Goal: Information Seeking & Learning: Learn about a topic

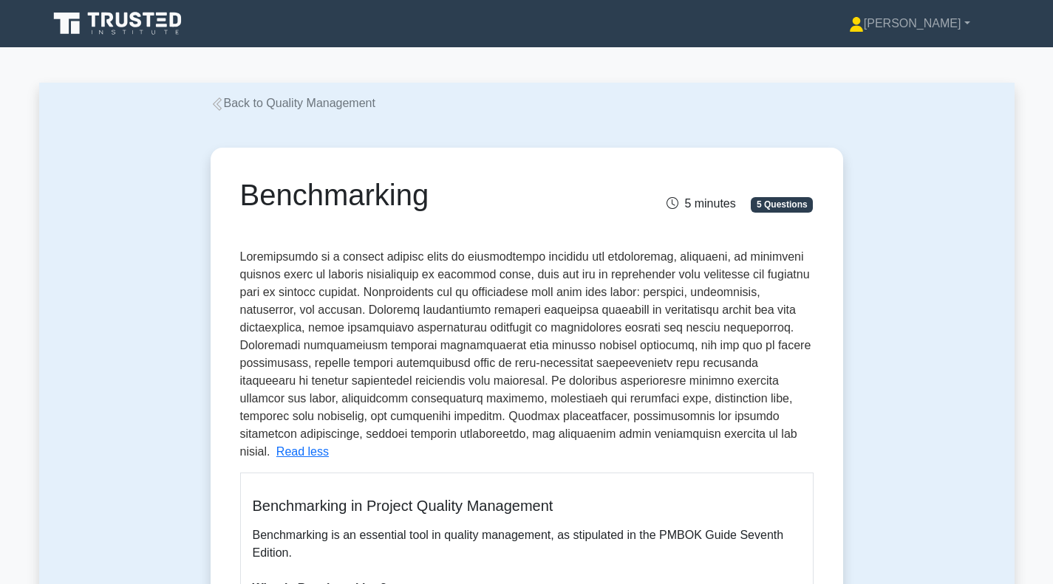
drag, startPoint x: 120, startPoint y: 20, endPoint x: 177, endPoint y: 35, distance: 58.8
click at [120, 20] on icon at bounding box center [119, 24] width 142 height 28
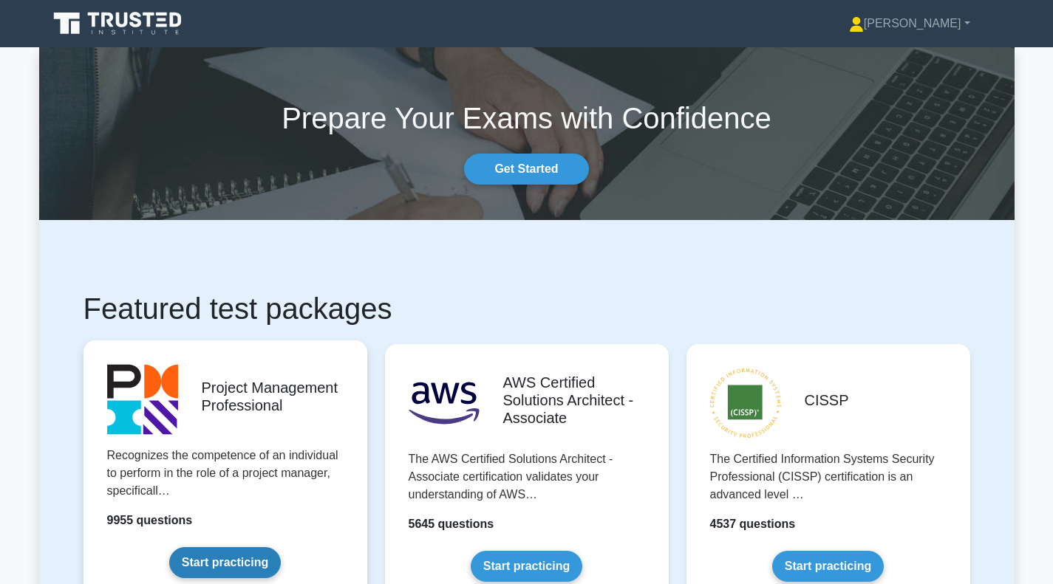
click at [236, 558] on link "Start practicing" at bounding box center [225, 563] width 112 height 31
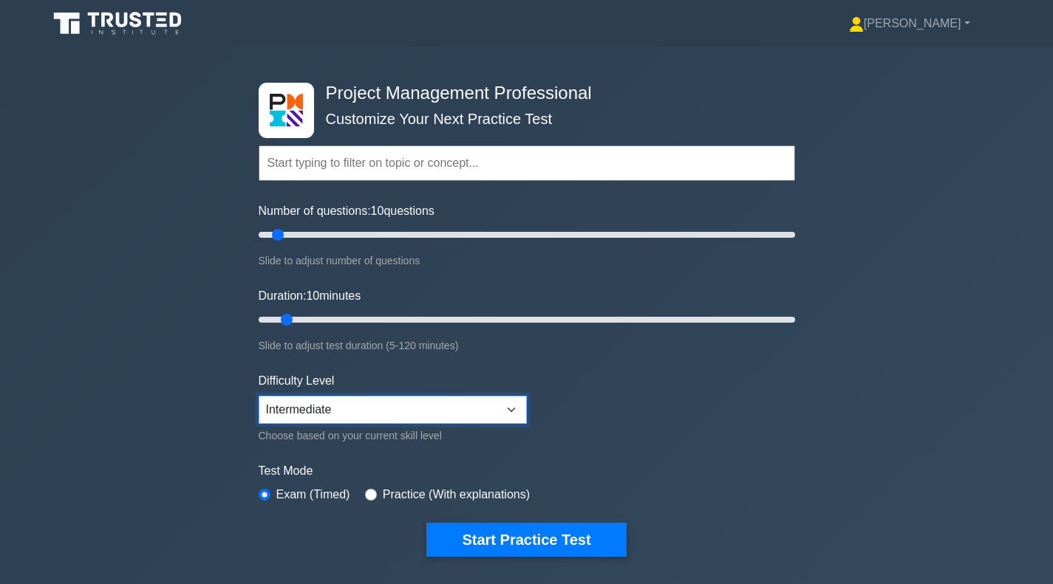
click at [510, 405] on select "Beginner Intermediate Expert" at bounding box center [393, 410] width 268 height 28
select select "expert"
click at [259, 396] on select "Beginner Intermediate Expert" at bounding box center [393, 410] width 268 height 28
click at [343, 233] on input "Number of questions: 10 questions" at bounding box center [527, 235] width 536 height 18
type input "30"
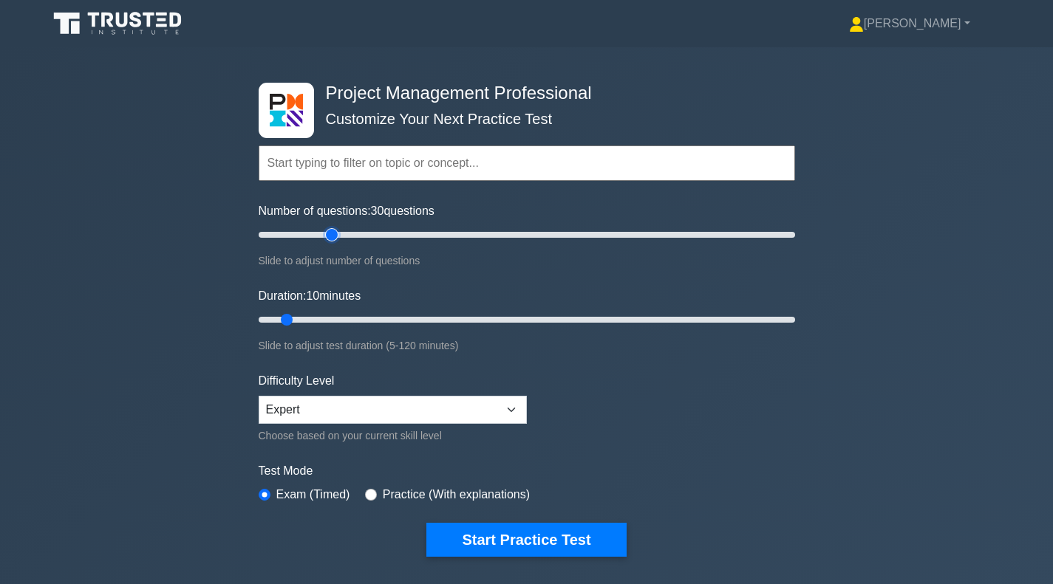
click at [335, 233] on input "Number of questions: 30 questions" at bounding box center [527, 235] width 536 height 18
type input "15"
click at [314, 322] on input "Duration: 15 minutes" at bounding box center [527, 320] width 536 height 18
click at [371, 491] on input "radio" at bounding box center [371, 495] width 12 height 12
radio input "true"
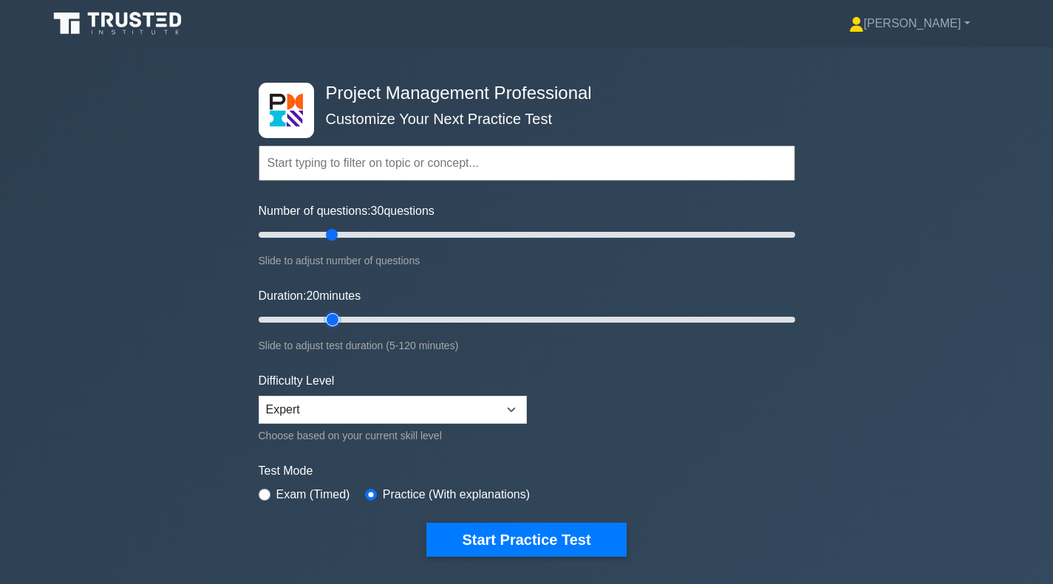
click at [330, 318] on input "Duration: 20 minutes" at bounding box center [527, 320] width 536 height 18
click at [356, 320] on input "Duration: 25 minutes" at bounding box center [527, 320] width 536 height 18
click at [369, 320] on input "Duration: 25 minutes" at bounding box center [527, 320] width 536 height 18
type input "35"
click at [398, 321] on input "Duration: 30 minutes" at bounding box center [527, 320] width 536 height 18
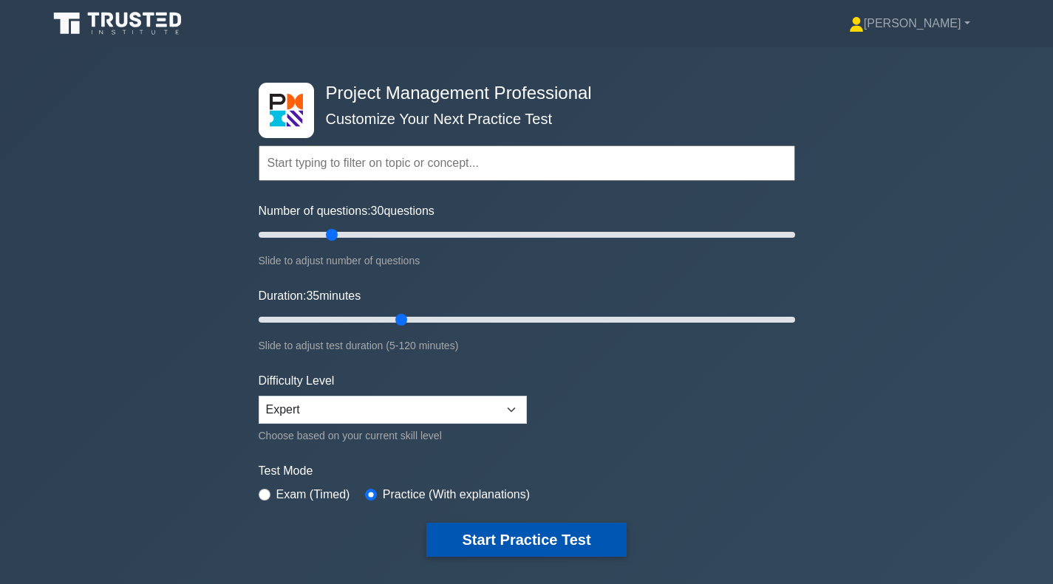
click at [496, 548] on button "Start Practice Test" at bounding box center [526, 540] width 200 height 34
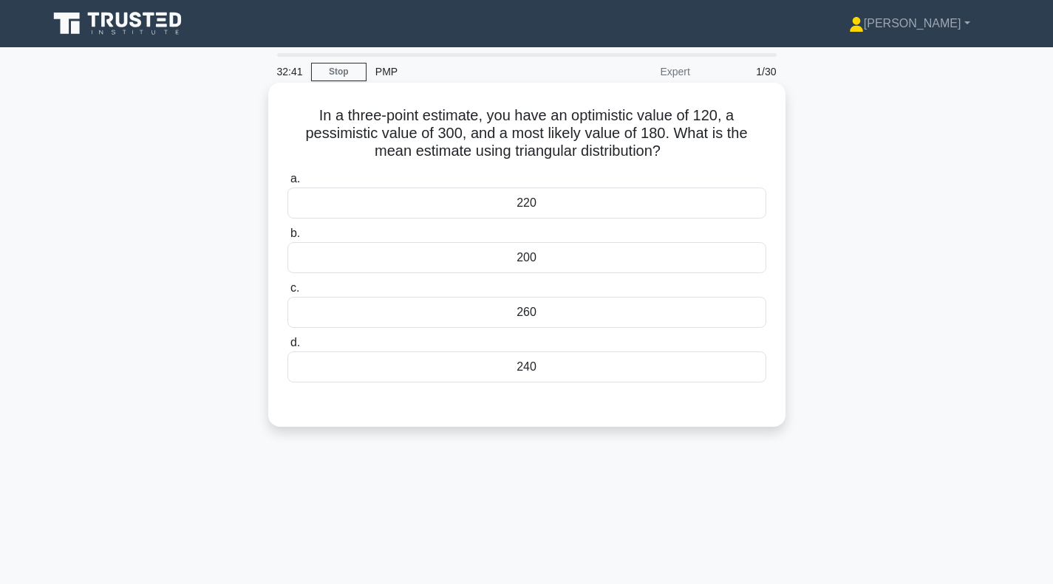
click at [486, 258] on div "200" at bounding box center [526, 257] width 479 height 31
click at [287, 239] on input "b. 200" at bounding box center [287, 234] width 0 height 10
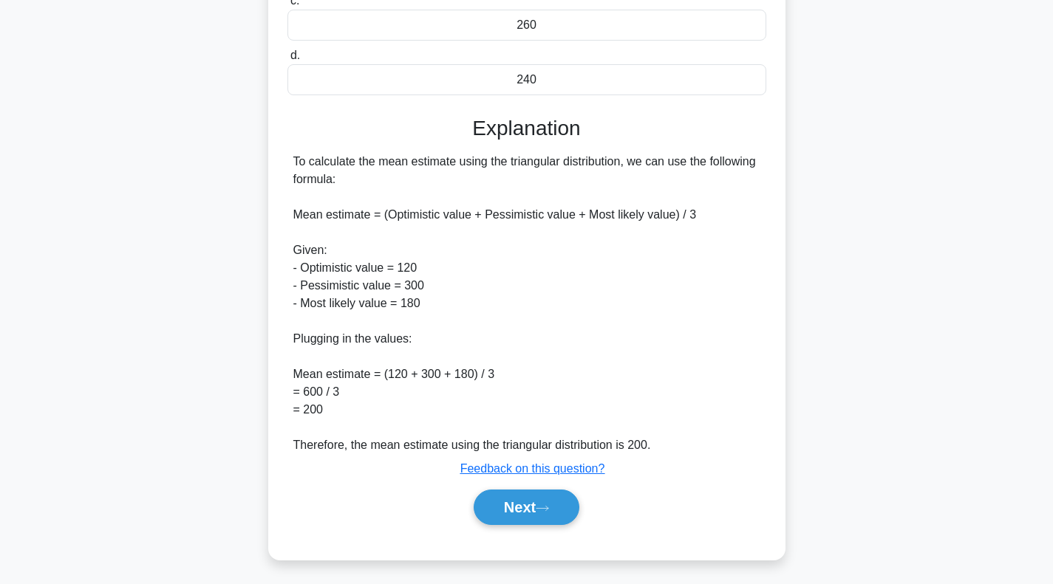
scroll to position [292, 0]
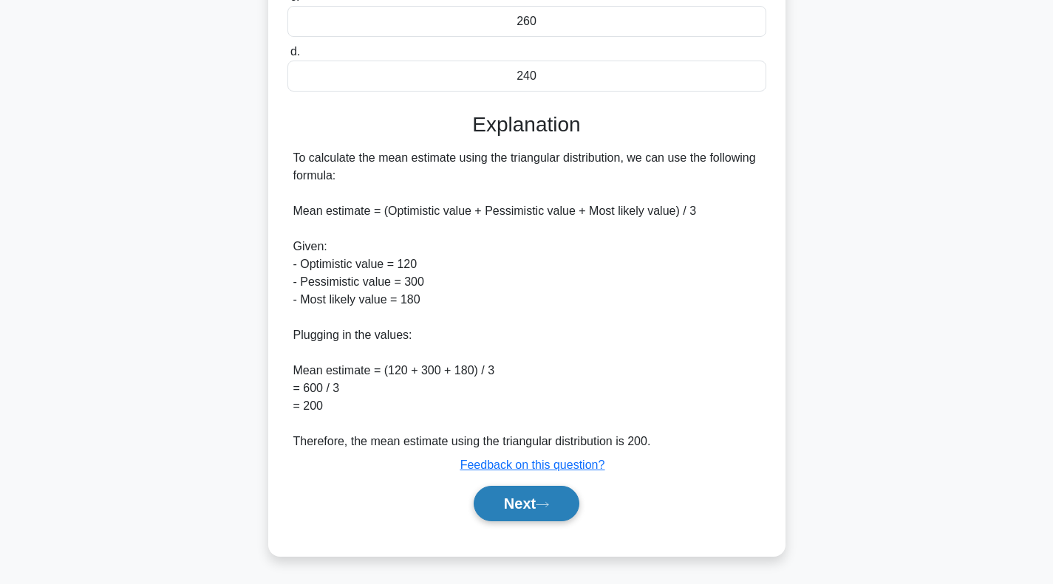
click at [492, 502] on button "Next" at bounding box center [527, 503] width 106 height 35
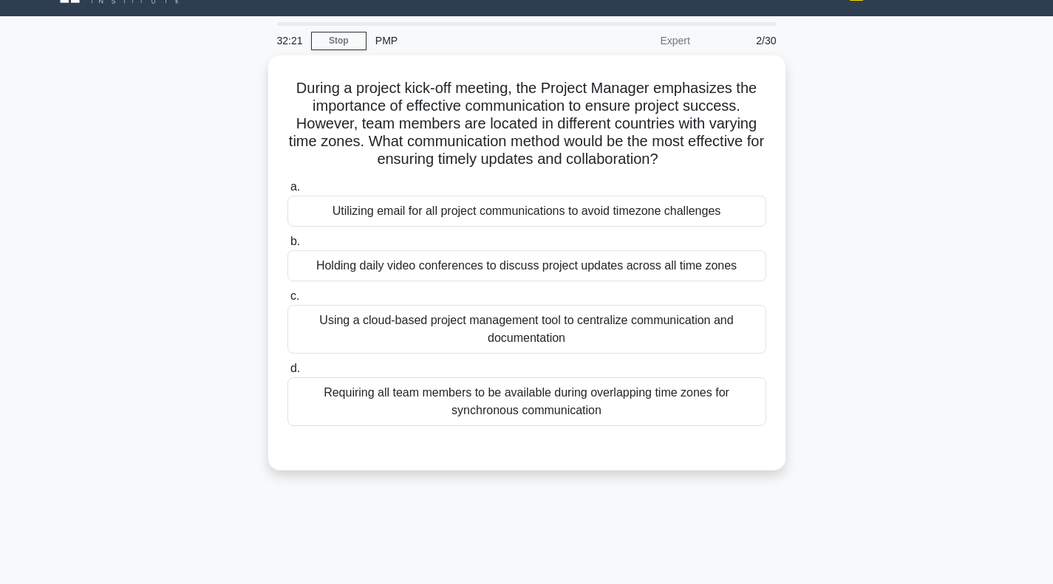
scroll to position [0, 0]
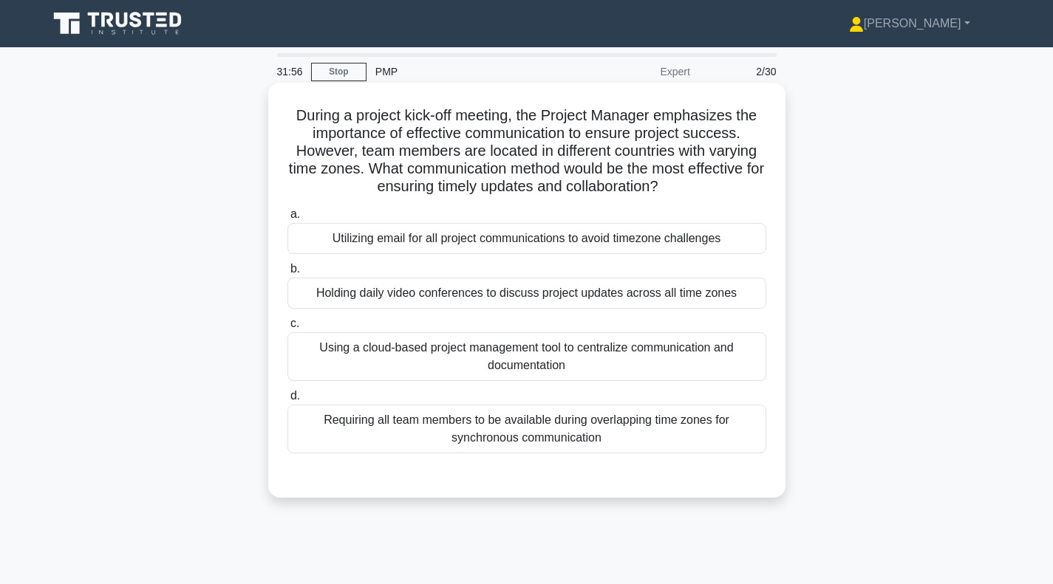
click at [360, 355] on div "Using a cloud-based project management tool to centralize communication and doc…" at bounding box center [526, 357] width 479 height 49
click at [287, 329] on input "c. Using a cloud-based project management tool to centralize communication and …" at bounding box center [287, 324] width 0 height 10
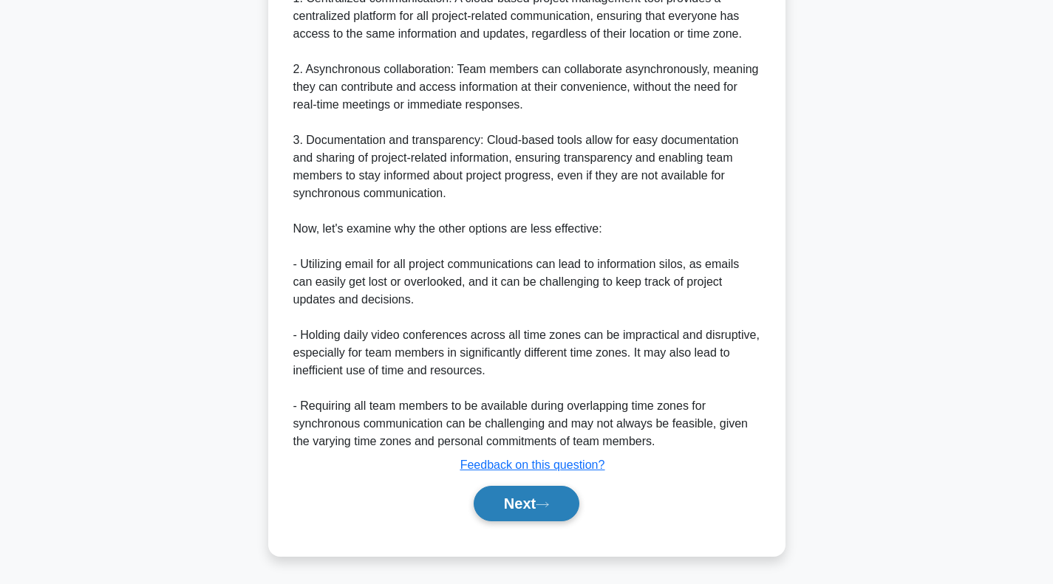
click at [497, 493] on button "Next" at bounding box center [527, 503] width 106 height 35
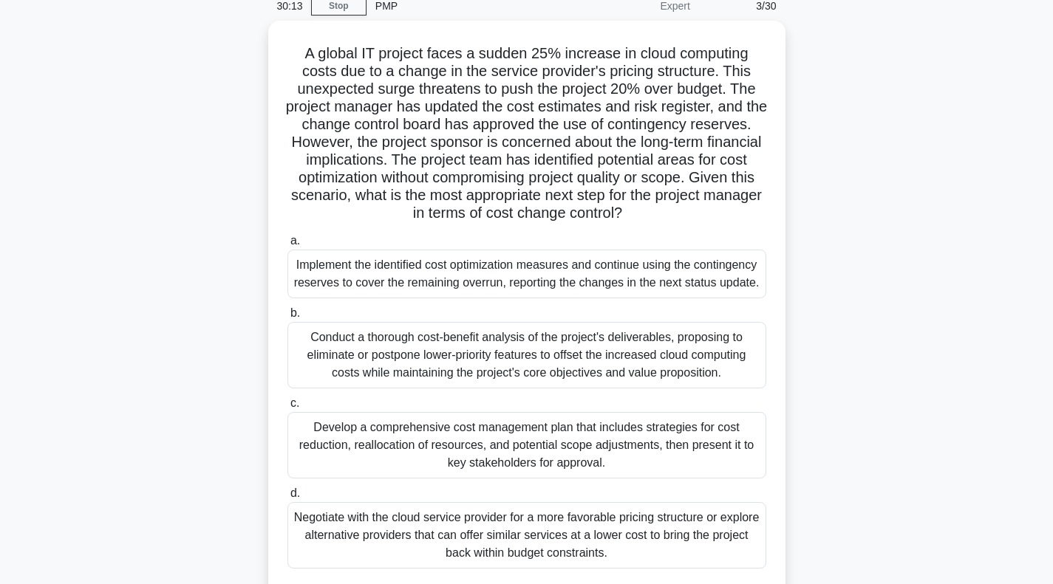
scroll to position [214, 0]
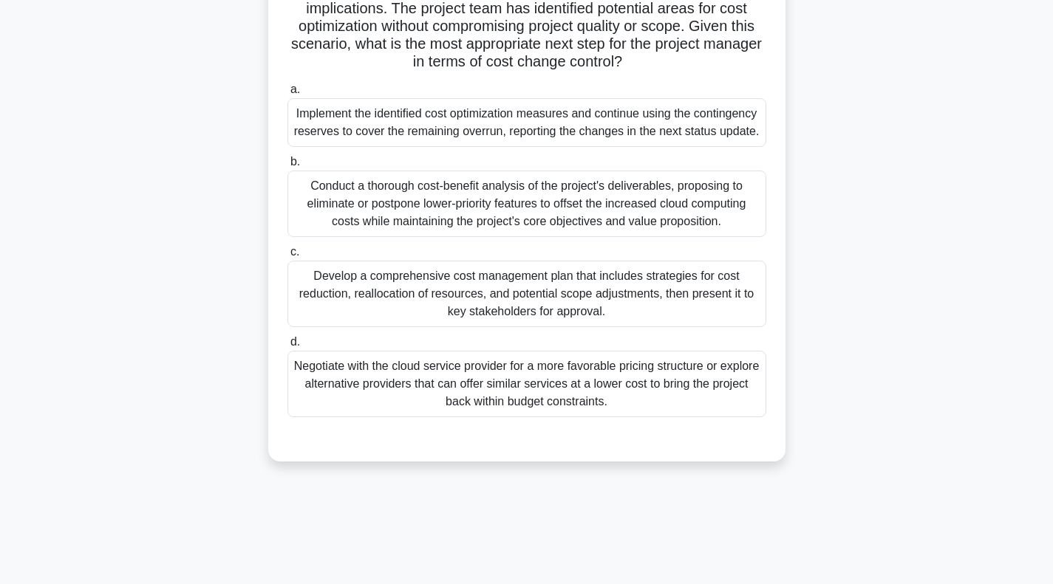
click at [400, 378] on div "Negotiate with the cloud service provider for a more favorable pricing structur…" at bounding box center [526, 384] width 479 height 67
click at [287, 347] on input "d. Negotiate with the cloud service provider for a more favorable pricing struc…" at bounding box center [287, 343] width 0 height 10
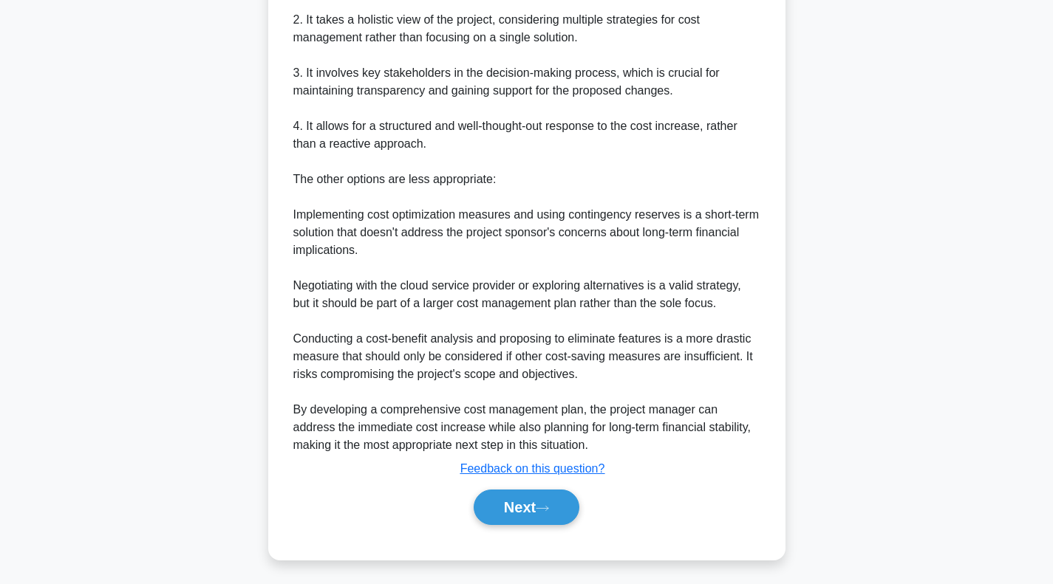
scroll to position [861, 0]
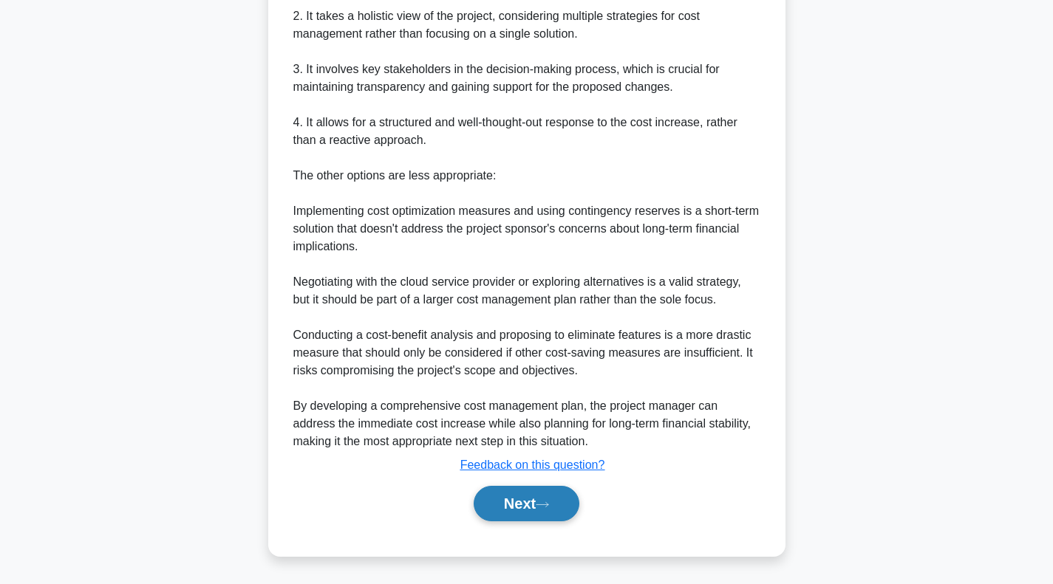
click at [521, 503] on button "Next" at bounding box center [527, 503] width 106 height 35
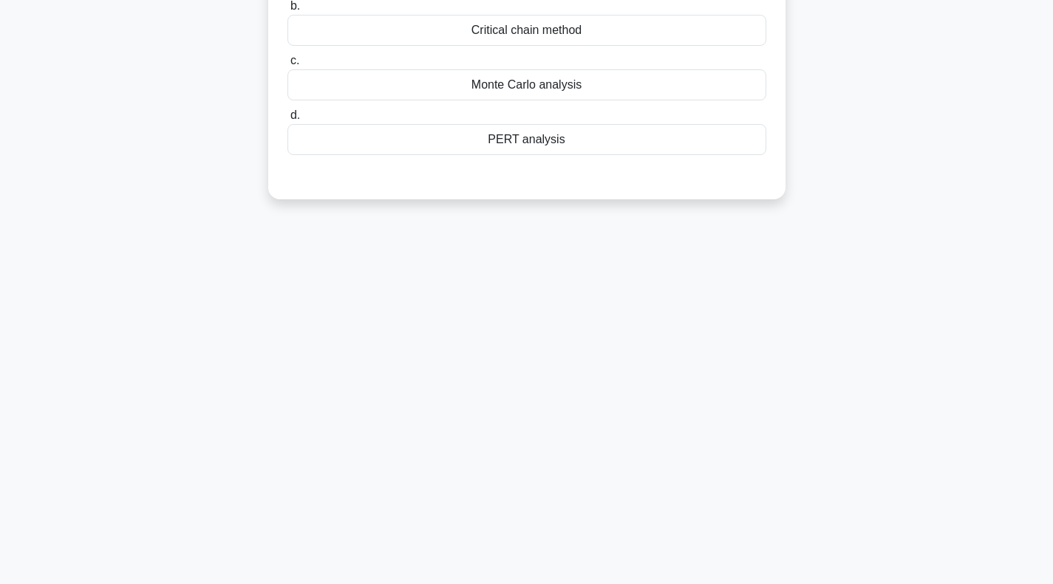
scroll to position [0, 0]
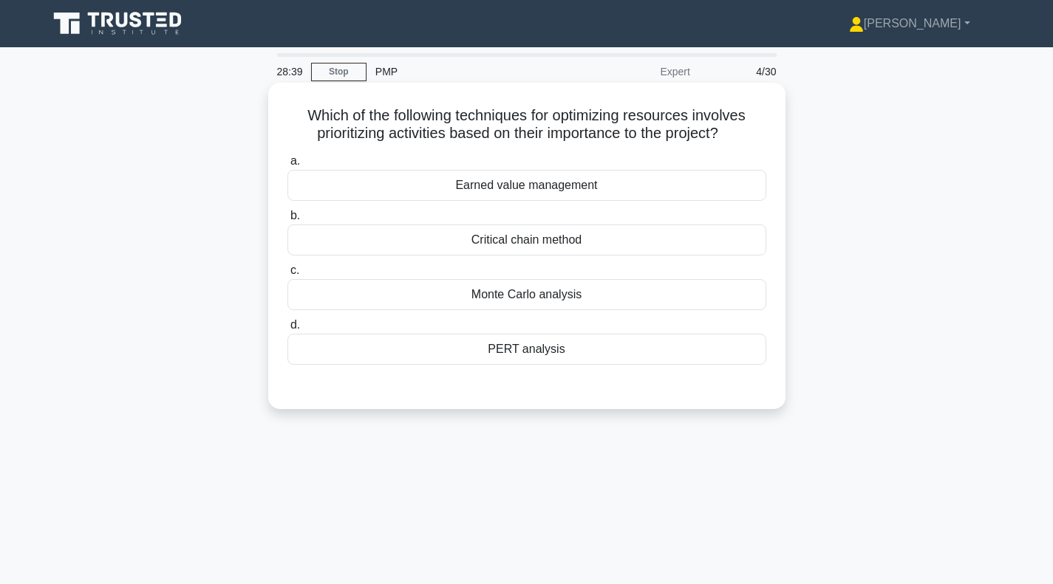
click at [515, 355] on div "PERT analysis" at bounding box center [526, 349] width 479 height 31
click at [287, 330] on input "d. PERT analysis" at bounding box center [287, 326] width 0 height 10
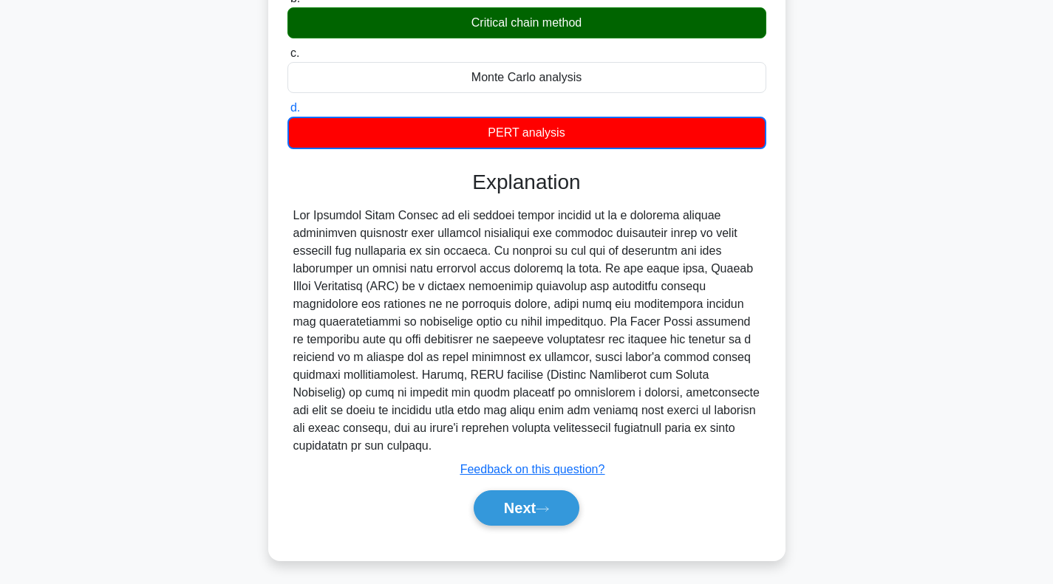
scroll to position [222, 0]
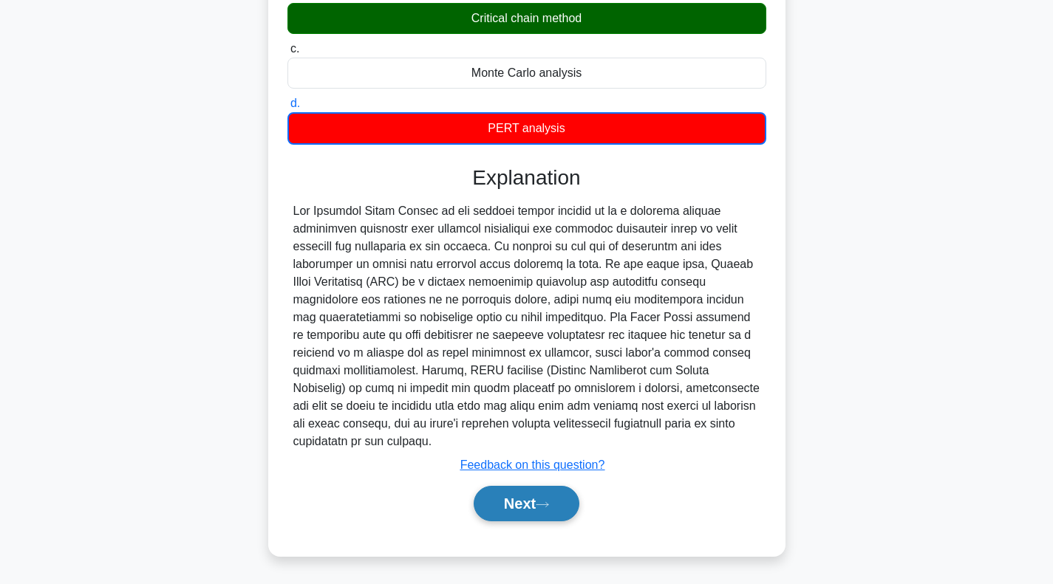
click at [549, 505] on icon at bounding box center [542, 505] width 13 height 8
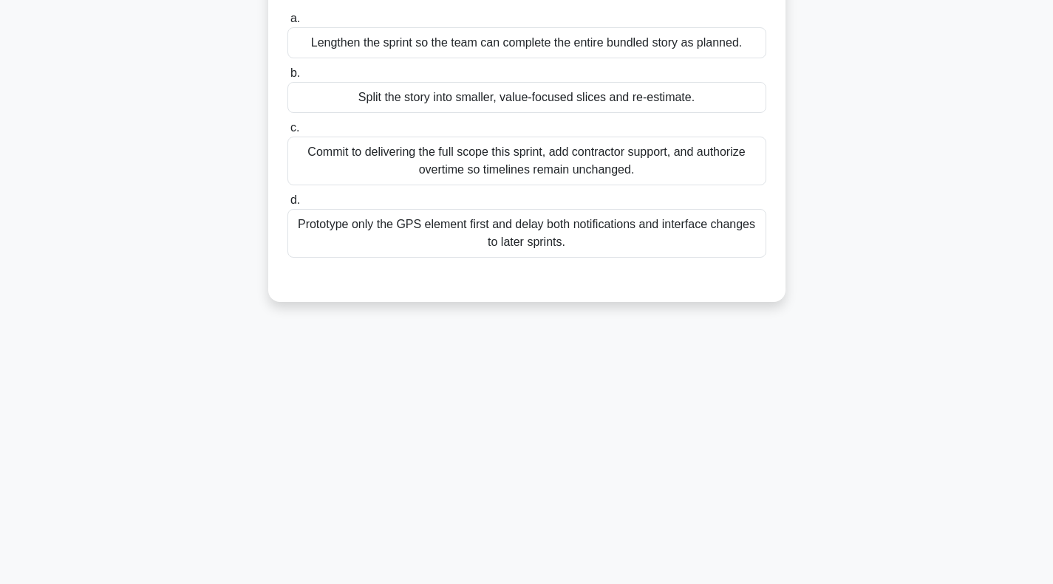
scroll to position [0, 0]
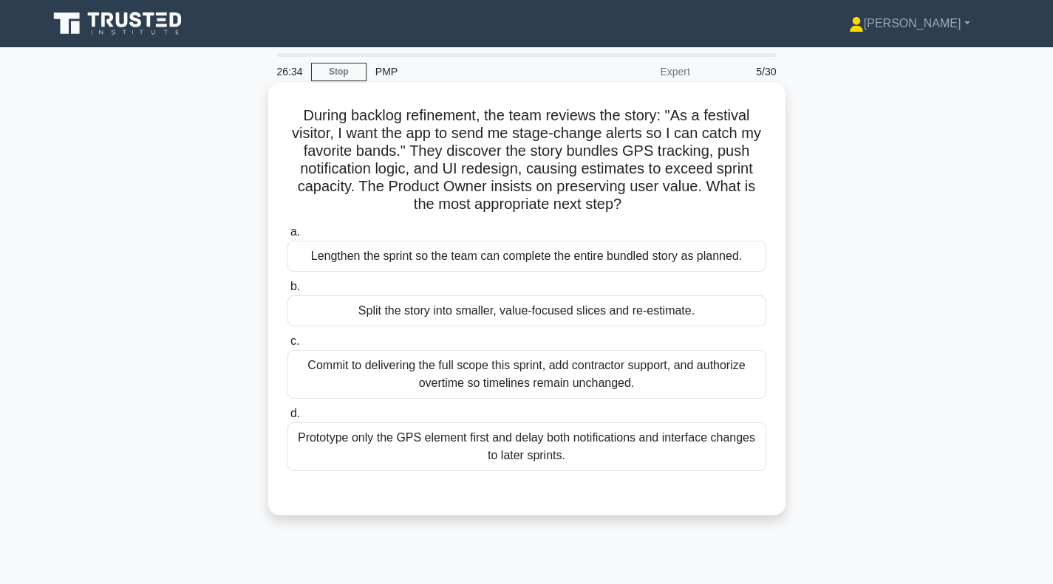
click at [476, 315] on div "Split the story into smaller, value-focused slices and re-estimate." at bounding box center [526, 311] width 479 height 31
click at [287, 292] on input "b. Split the story into smaller, value-focused slices and re-estimate." at bounding box center [287, 287] width 0 height 10
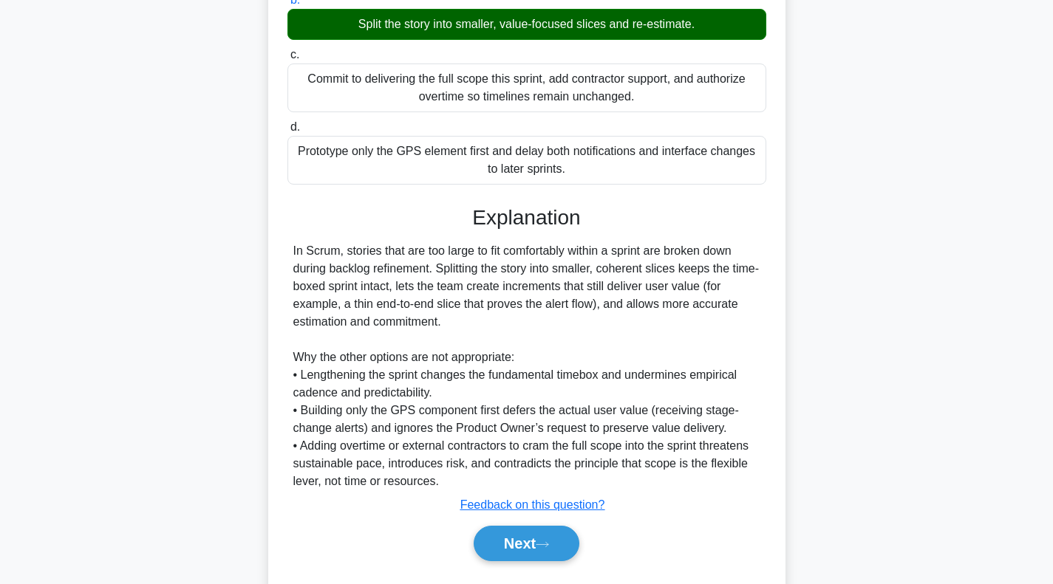
scroll to position [327, 0]
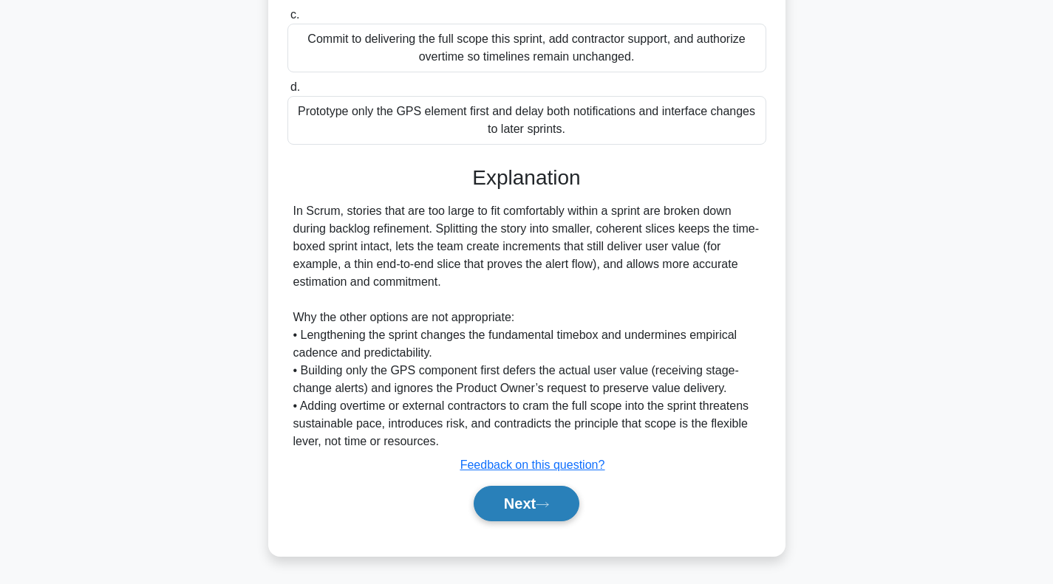
click at [542, 500] on button "Next" at bounding box center [527, 503] width 106 height 35
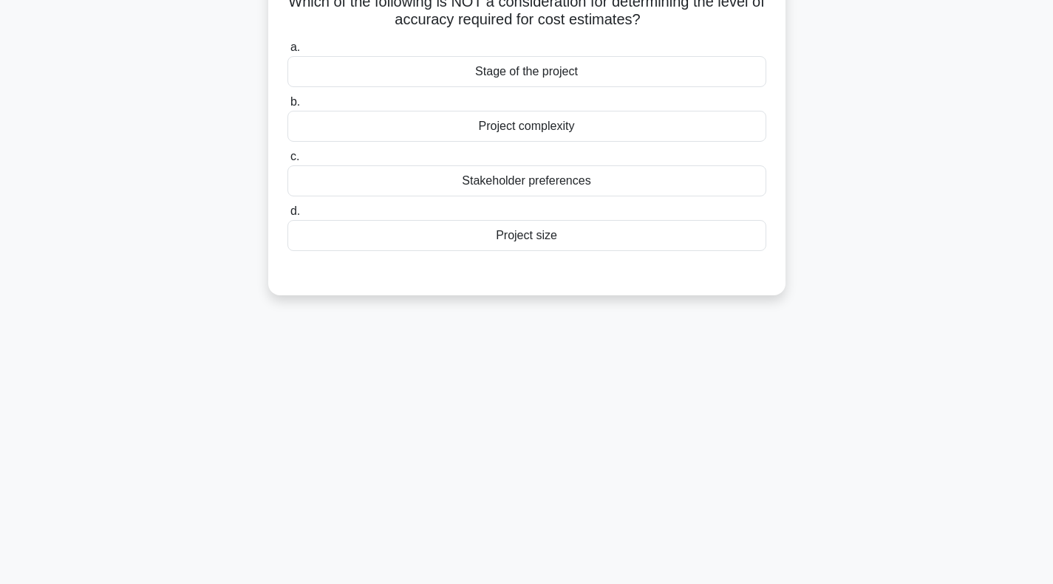
scroll to position [0, 0]
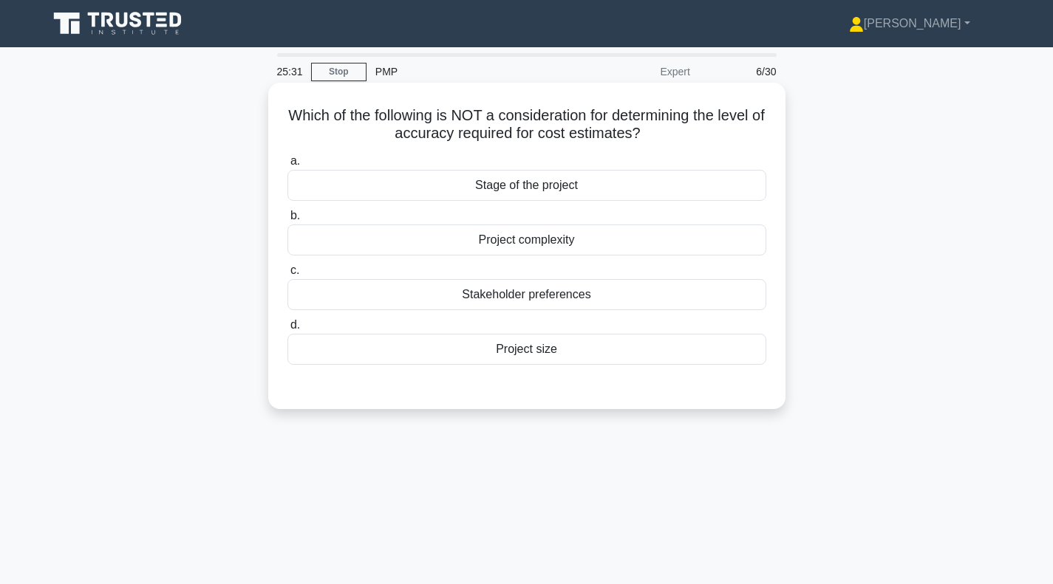
click at [551, 191] on div "Stage of the project" at bounding box center [526, 185] width 479 height 31
click at [287, 166] on input "a. Stage of the project" at bounding box center [287, 162] width 0 height 10
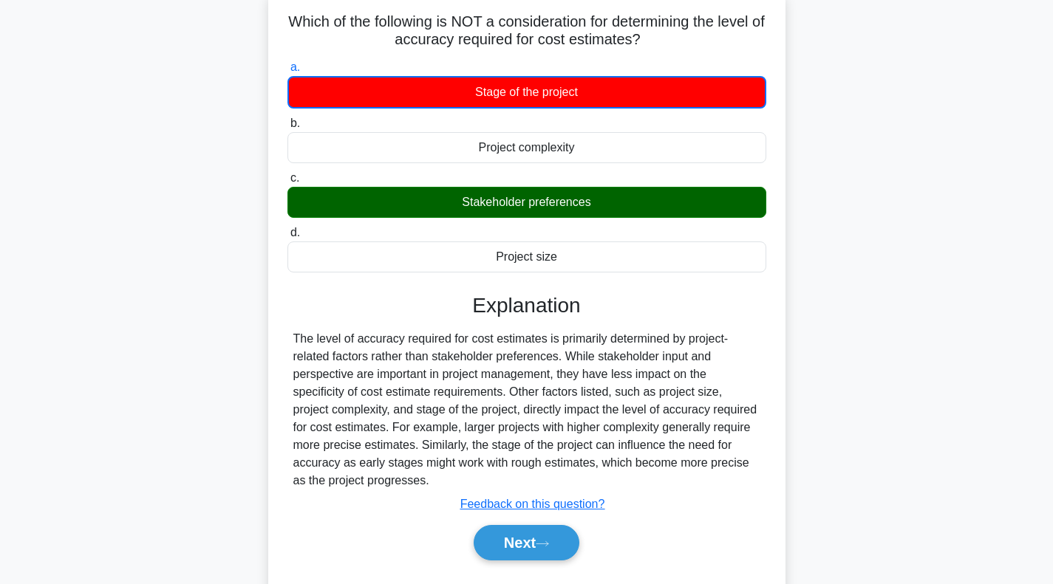
scroll to position [148, 0]
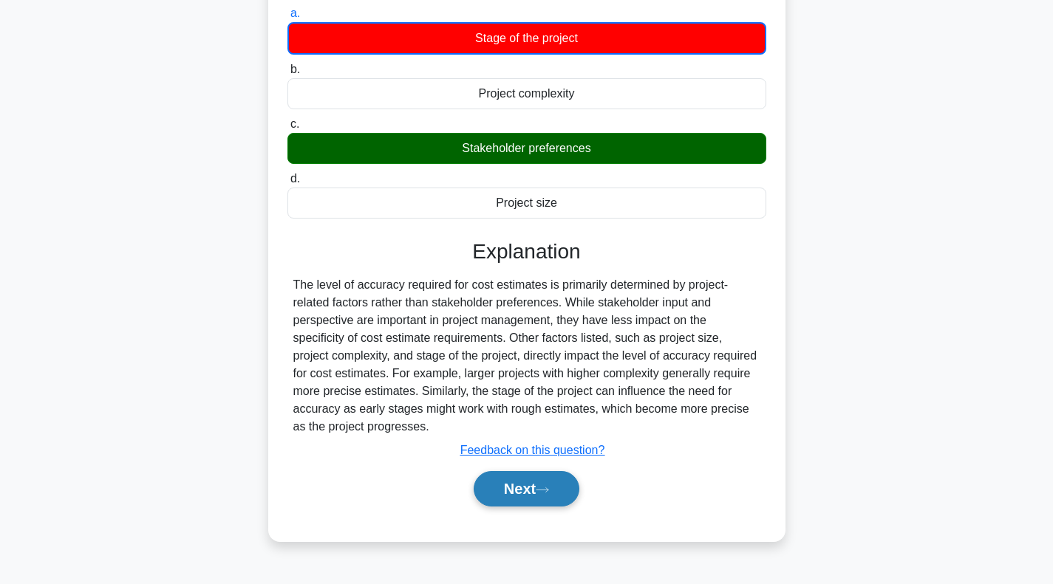
click at [546, 496] on button "Next" at bounding box center [527, 488] width 106 height 35
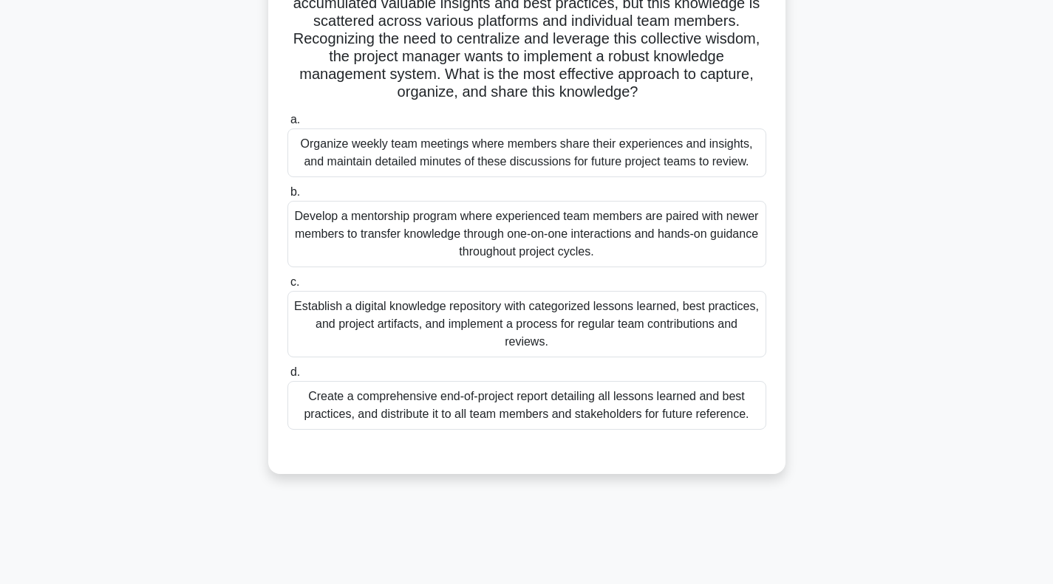
click at [379, 316] on div "Establish a digital knowledge repository with categorized lessons learned, best…" at bounding box center [526, 324] width 479 height 67
click at [287, 287] on input "c. Establish a digital knowledge repository with categorized lessons learned, b…" at bounding box center [287, 283] width 0 height 10
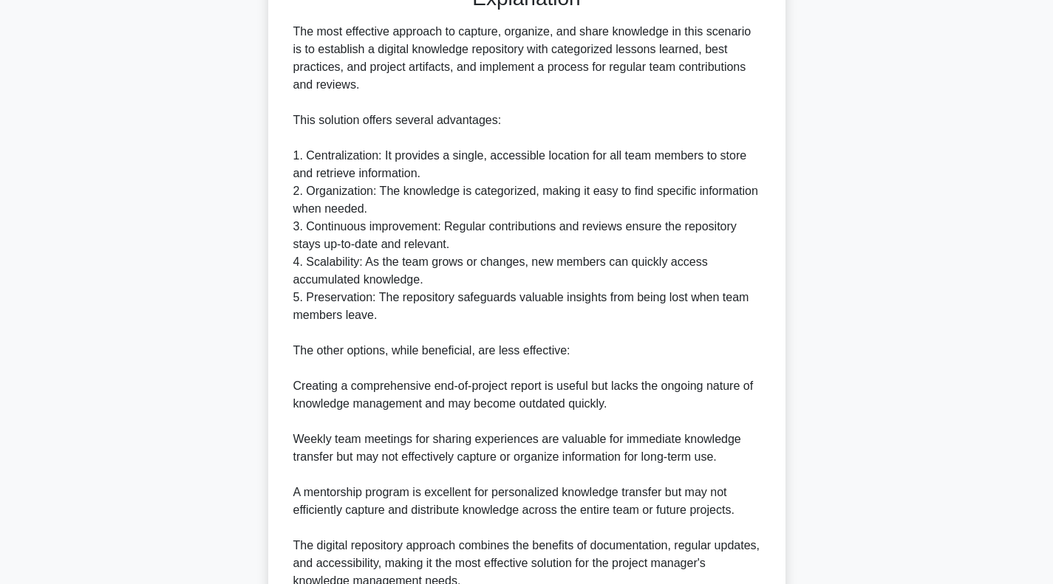
scroll to position [753, 0]
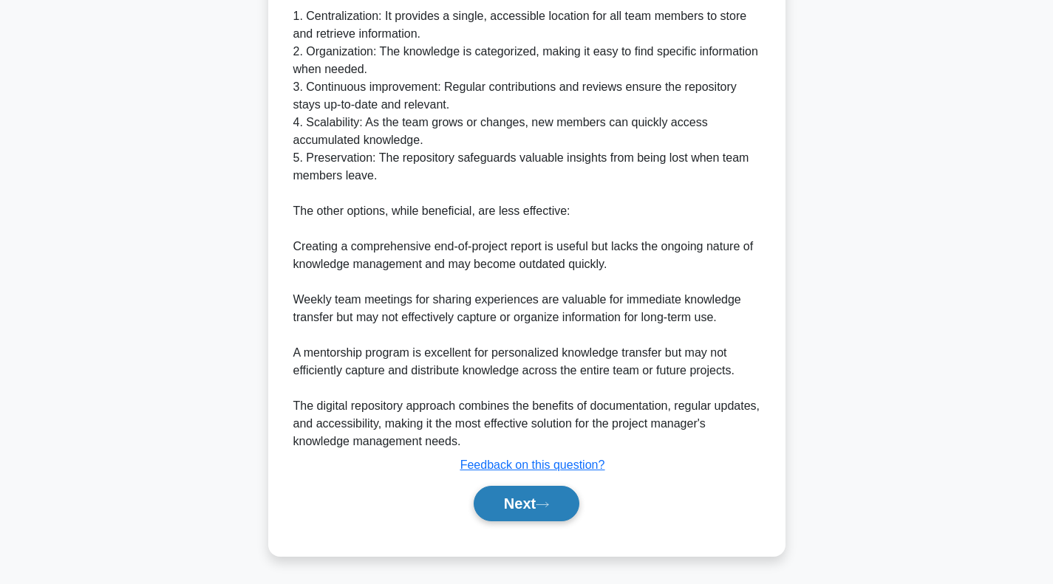
click at [541, 503] on button "Next" at bounding box center [527, 503] width 106 height 35
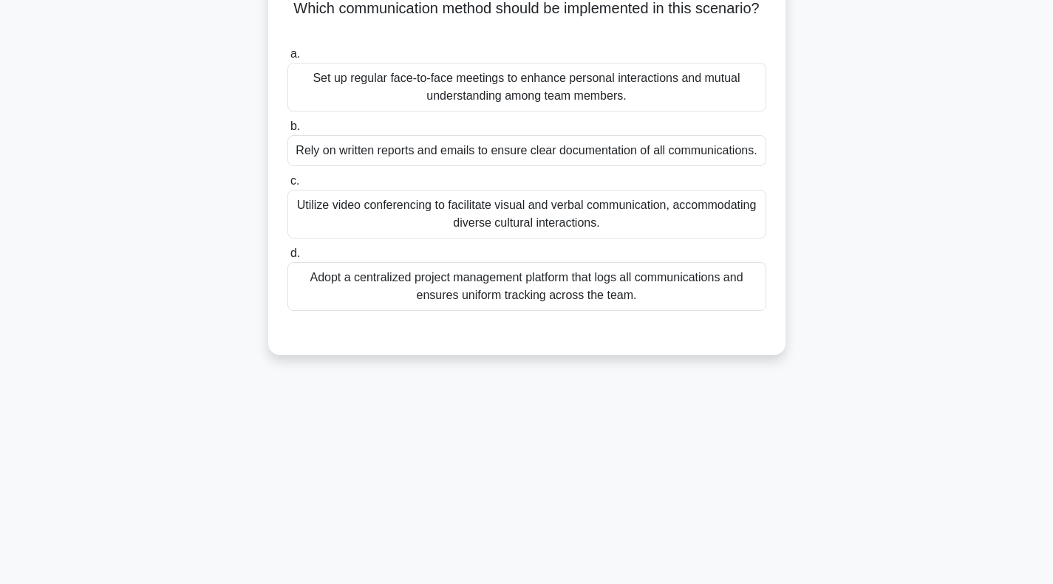
scroll to position [0, 0]
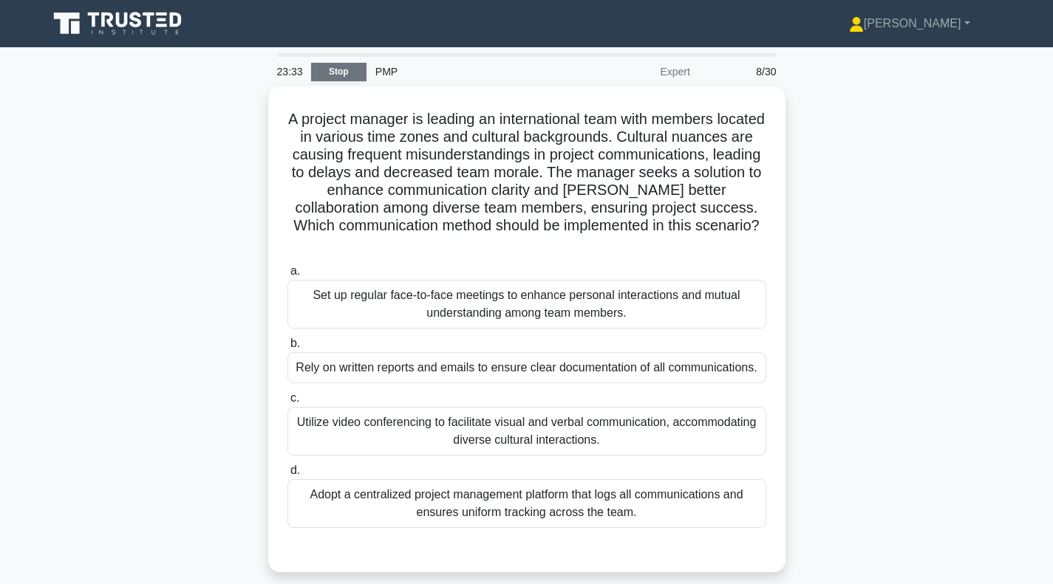
click at [345, 70] on link "Stop" at bounding box center [338, 72] width 55 height 18
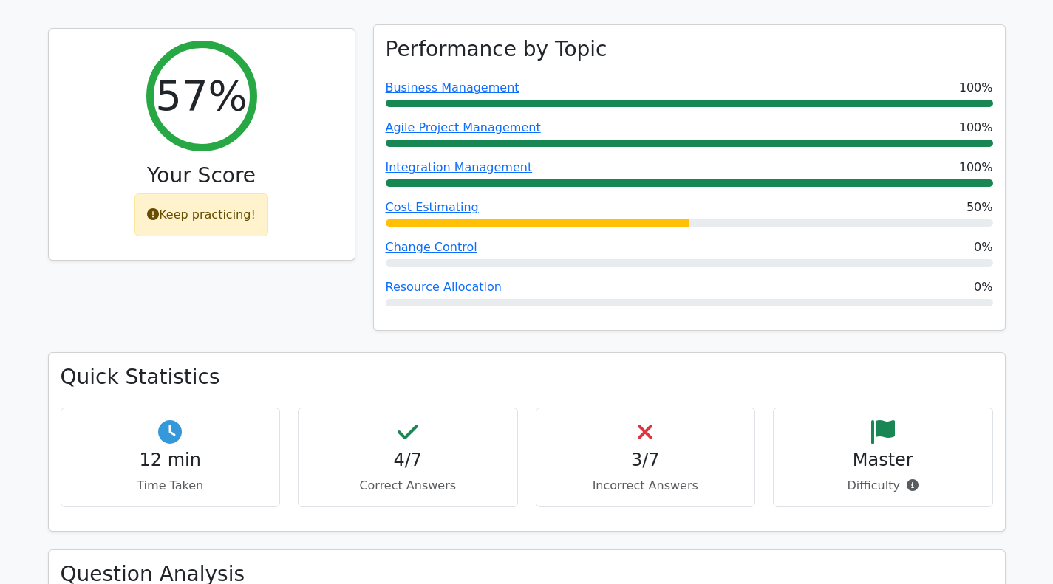
scroll to position [222, 0]
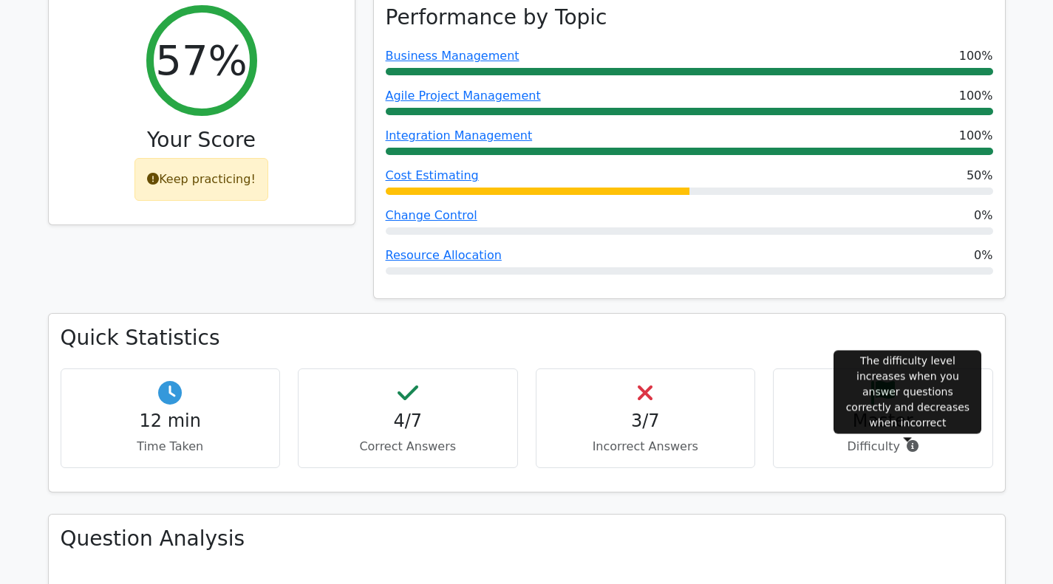
click at [907, 446] on icon at bounding box center [913, 446] width 12 height 12
click at [909, 446] on icon at bounding box center [913, 446] width 12 height 12
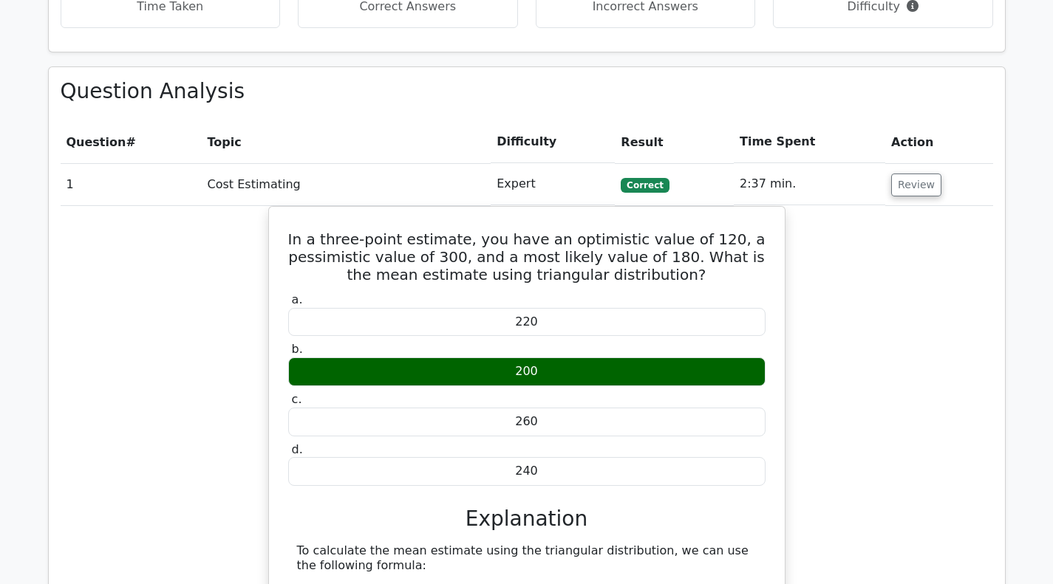
scroll to position [665, 0]
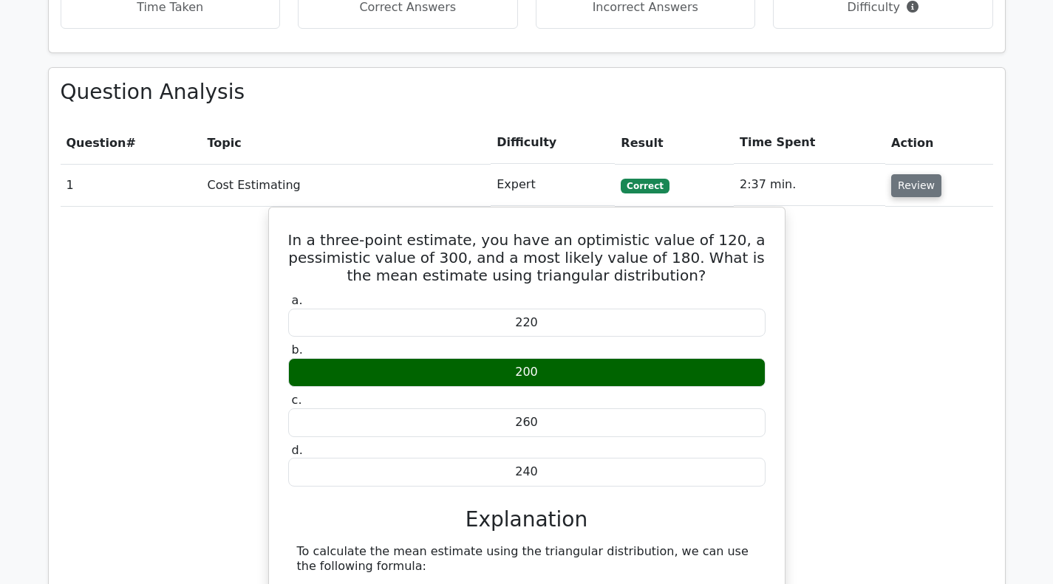
click at [916, 185] on button "Review" at bounding box center [916, 185] width 50 height 23
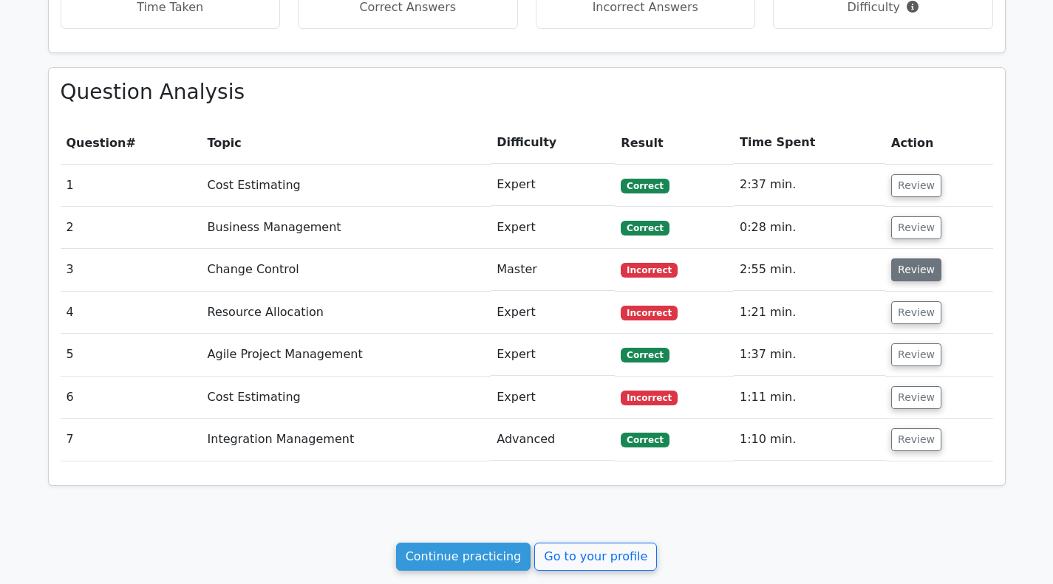
click at [924, 271] on button "Review" at bounding box center [916, 270] width 50 height 23
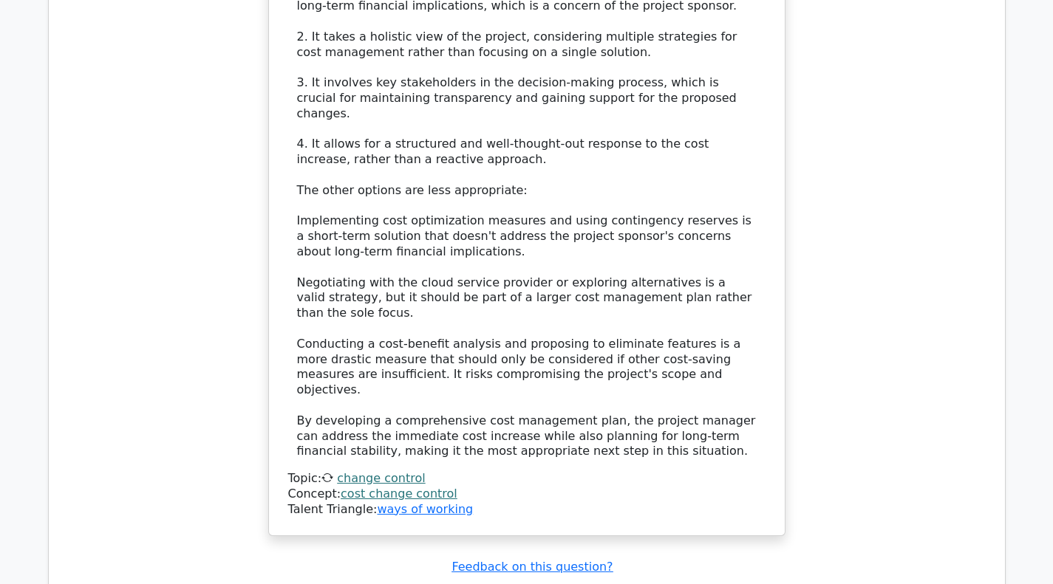
scroll to position [1699, 0]
